Goal: Entertainment & Leisure: Consume media (video, audio)

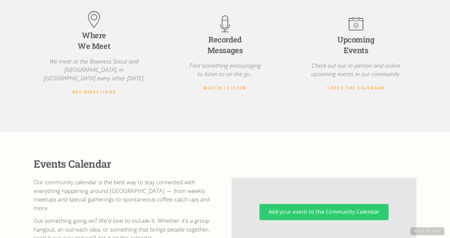
scroll to position [194, 0]
click at [225, 26] on img at bounding box center [224, 24] width 21 height 21
click at [235, 85] on strong "Watch / Listen" at bounding box center [224, 87] width 43 height 5
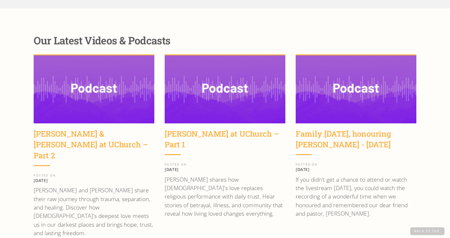
scroll to position [833, 0]
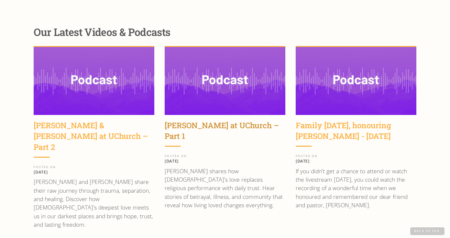
click at [222, 120] on div "[PERSON_NAME] at UChurch – Part 1" at bounding box center [225, 131] width 121 height 22
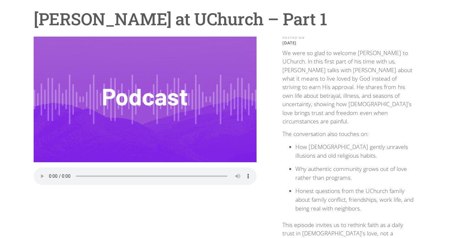
scroll to position [52, 0]
